Goal: Information Seeking & Learning: Compare options

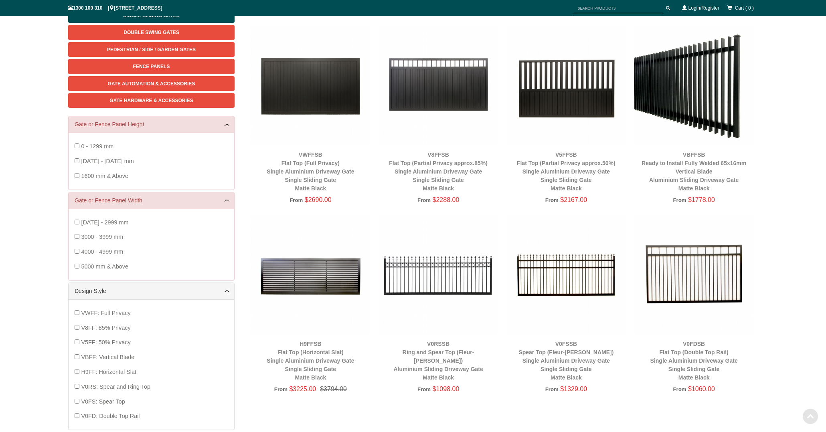
scroll to position [124, 0]
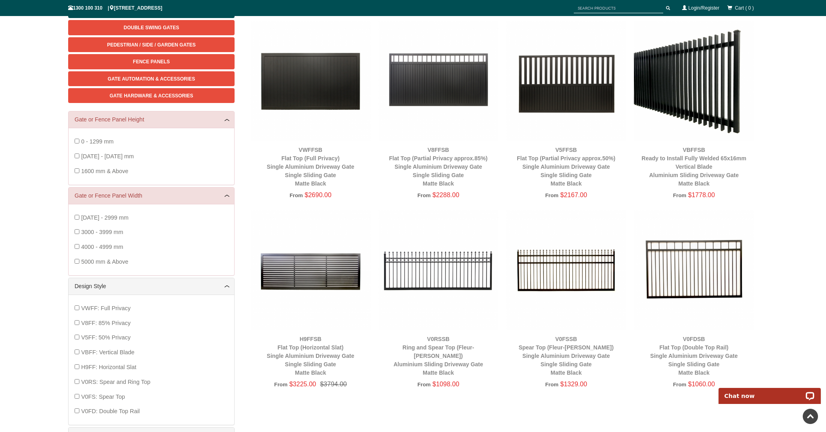
click at [450, 162] on div "V8FFSB Flat Top (Partial Privacy approx.85%) Single Aluminium Driveway Gate Sin…" at bounding box center [439, 167] width 120 height 42
click at [438, 63] on img at bounding box center [439, 81] width 120 height 120
click at [701, 121] on img at bounding box center [694, 81] width 120 height 120
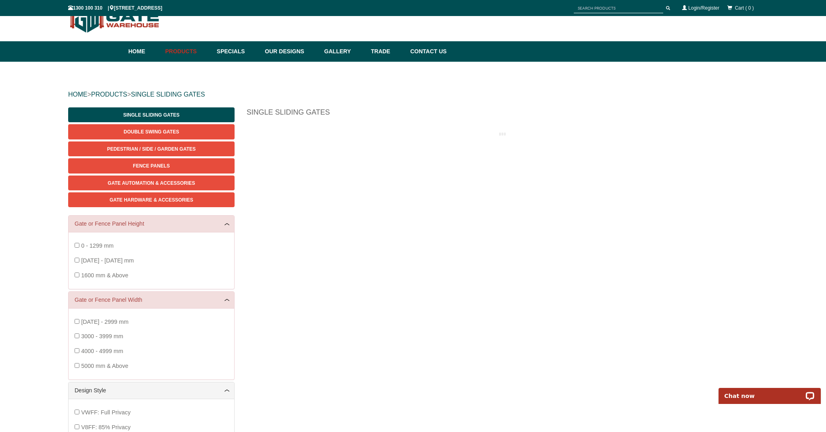
scroll to position [20, 0]
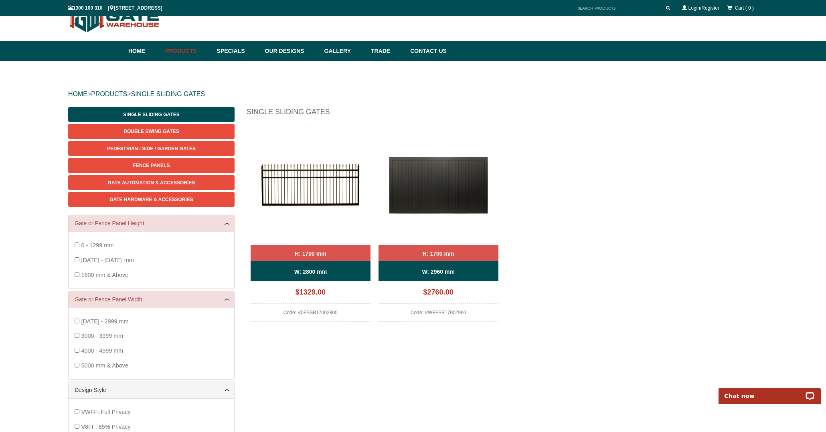
click at [447, 195] on img at bounding box center [439, 185] width 120 height 120
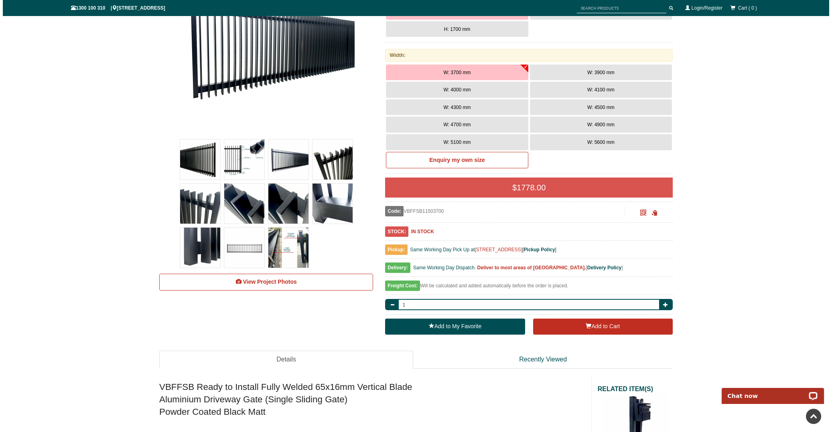
scroll to position [182, 0]
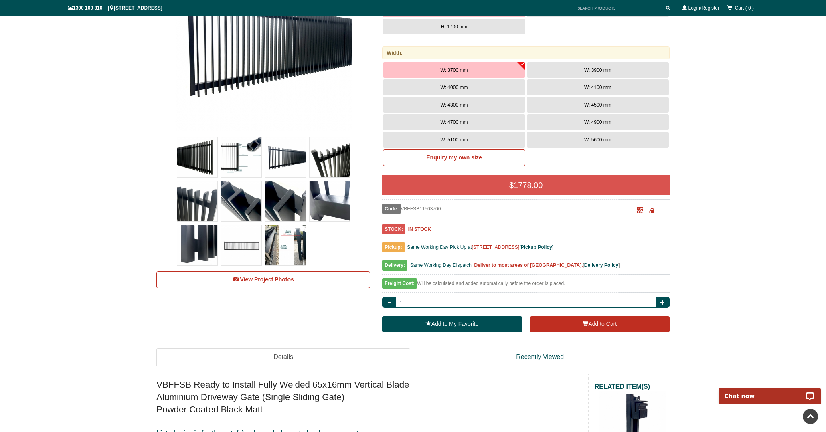
click at [195, 214] on img at bounding box center [197, 201] width 40 height 40
